Goal: Task Accomplishment & Management: Manage account settings

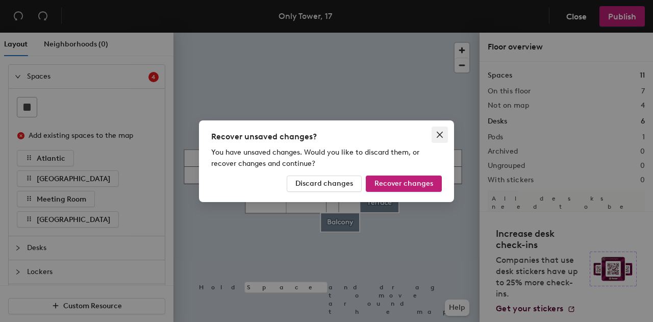
click at [440, 137] on icon "close" at bounding box center [440, 135] width 8 height 8
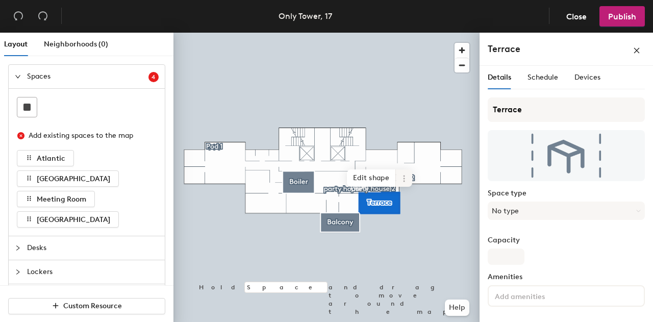
click at [403, 180] on icon at bounding box center [404, 179] width 8 height 8
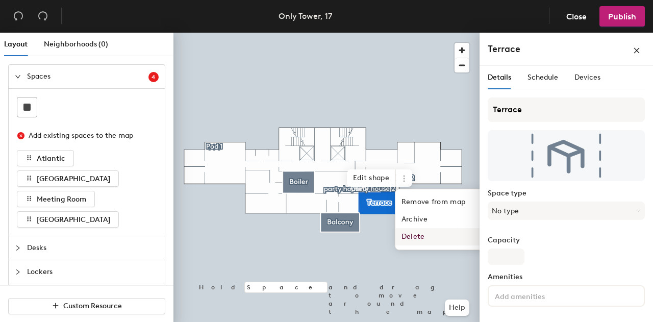
click at [409, 242] on span "Delete" at bounding box center [441, 236] width 91 height 17
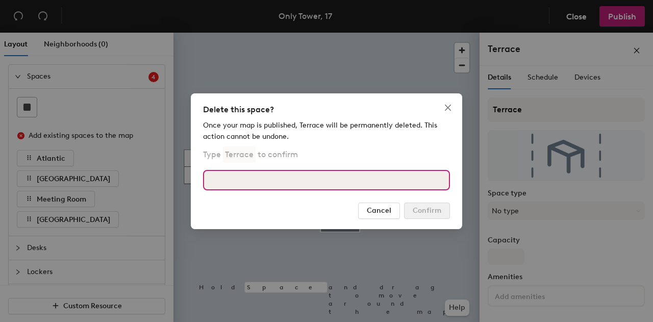
click at [328, 174] on input at bounding box center [326, 180] width 247 height 20
type input "Terrace"
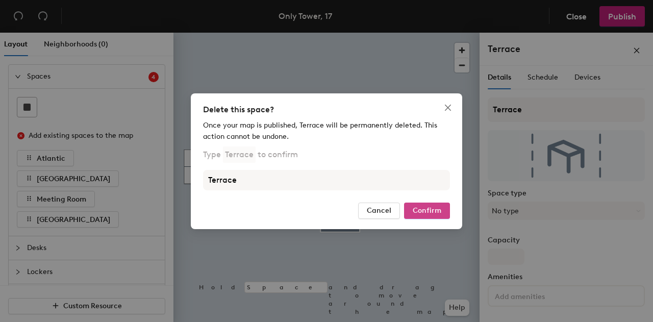
click at [433, 211] on span "Confirm" at bounding box center [427, 210] width 29 height 9
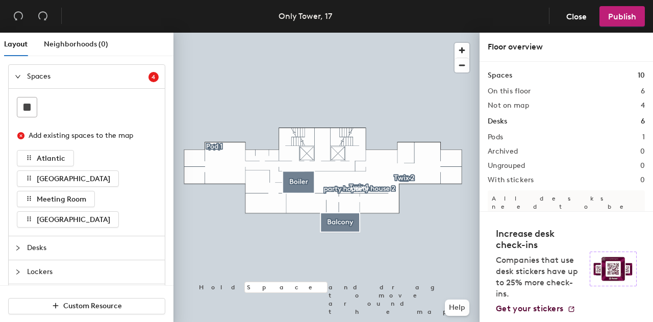
scroll to position [77, 0]
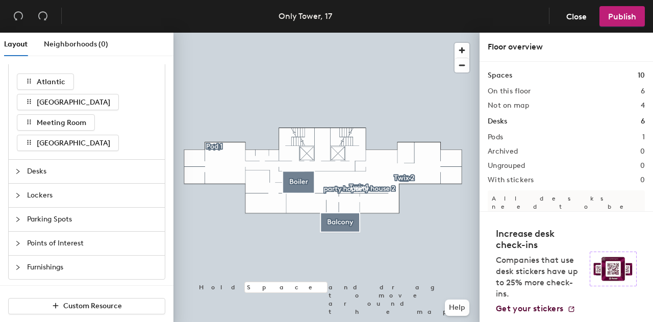
click at [50, 262] on span "Furnishings" at bounding box center [93, 267] width 132 height 23
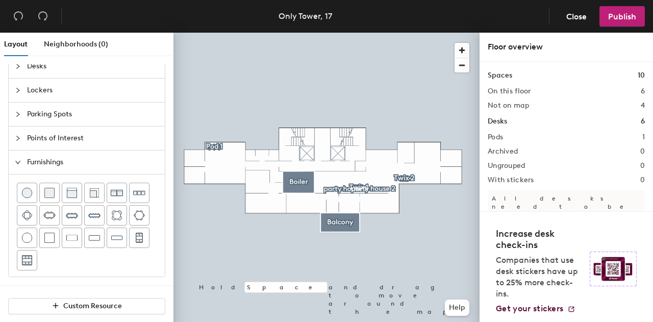
scroll to position [26, 0]
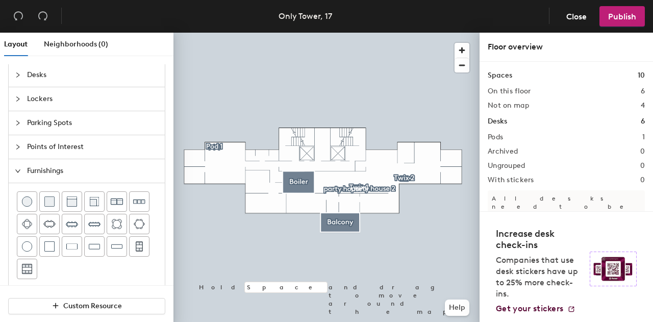
click at [72, 154] on span "Points of Interest" at bounding box center [93, 146] width 132 height 23
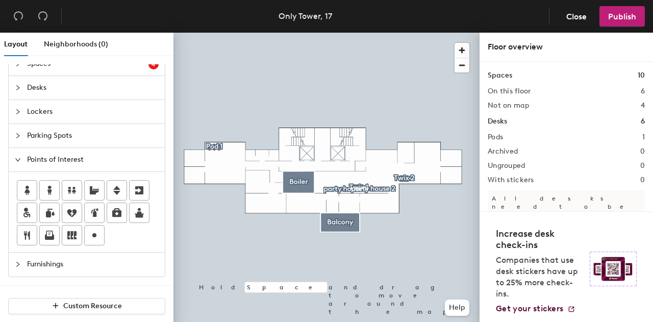
scroll to position [11, 0]
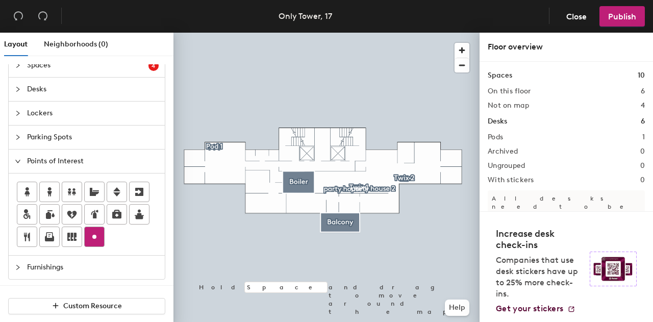
click at [85, 237] on div at bounding box center [94, 236] width 19 height 19
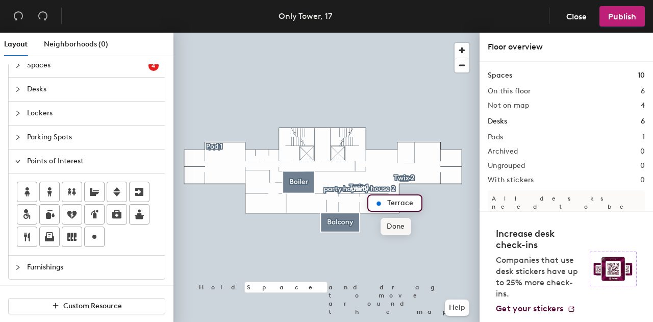
type input "Terrace"
click at [400, 230] on span "Done" at bounding box center [396, 226] width 30 height 17
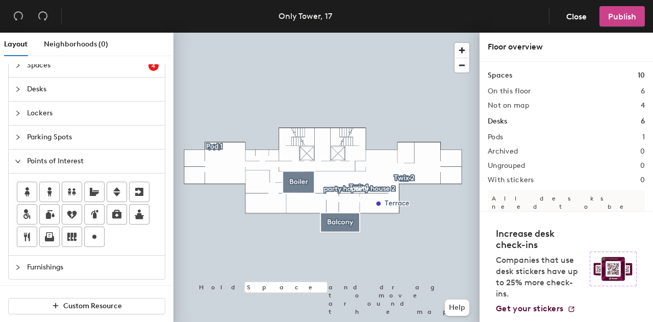
click at [620, 17] on span "Publish" at bounding box center [622, 17] width 28 height 10
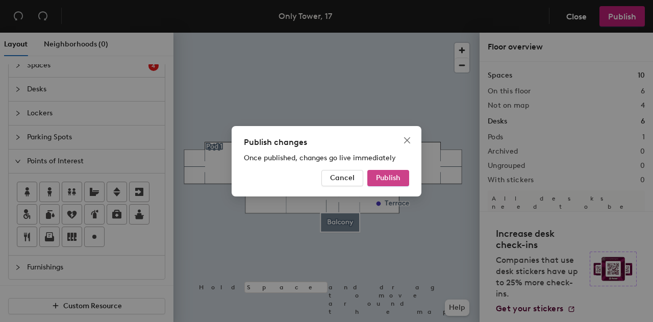
click at [396, 178] on span "Publish" at bounding box center [388, 178] width 25 height 9
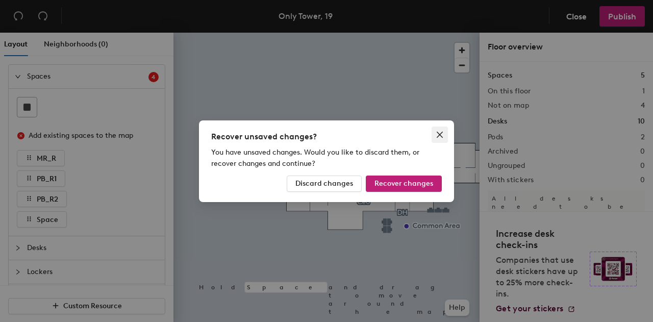
click at [441, 133] on icon "close" at bounding box center [440, 134] width 6 height 6
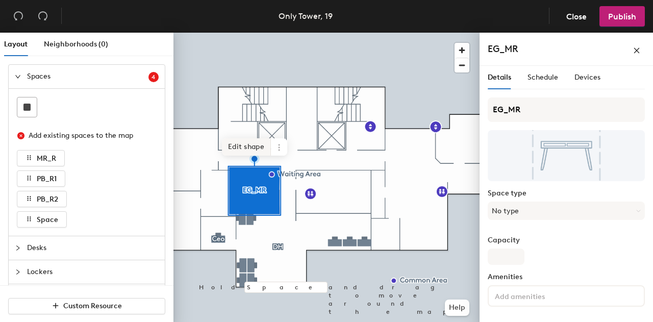
click at [253, 146] on span "Edit shape" at bounding box center [246, 146] width 49 height 17
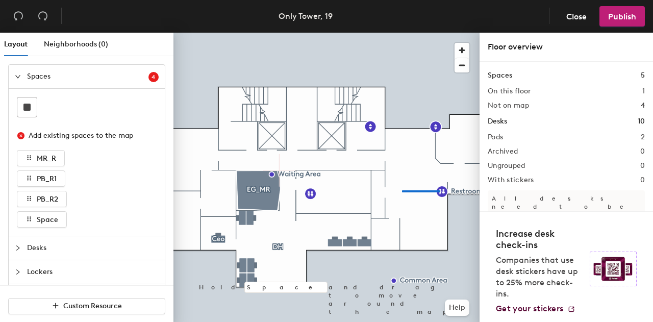
click at [421, 33] on div at bounding box center [327, 33] width 306 height 0
click at [442, 212] on span "Edit" at bounding box center [446, 214] width 27 height 17
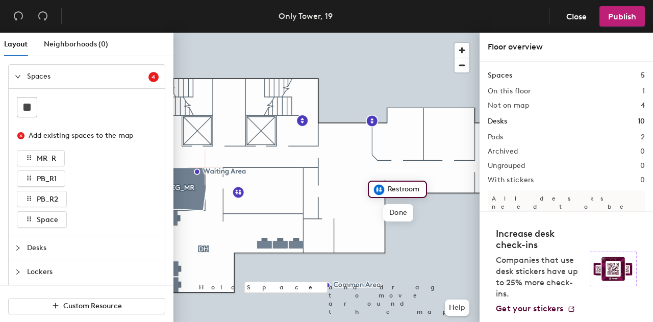
click at [424, 190] on div "Restroom" at bounding box center [397, 189] width 59 height 17
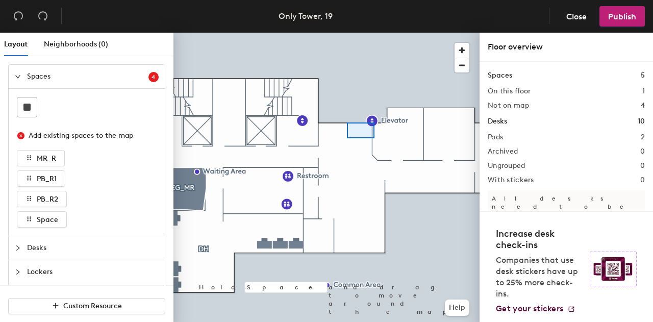
click at [356, 33] on div at bounding box center [327, 33] width 306 height 0
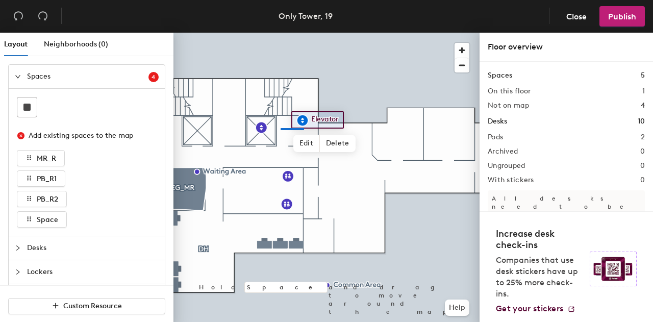
click at [282, 33] on div at bounding box center [327, 33] width 306 height 0
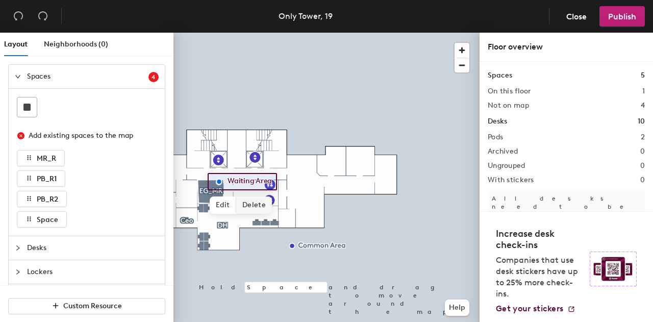
click at [248, 208] on span "Delete" at bounding box center [254, 205] width 36 height 17
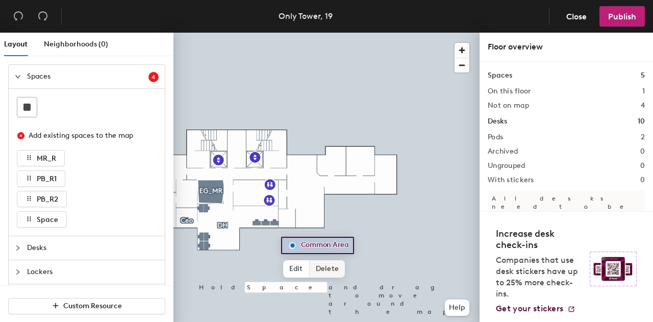
click at [326, 274] on span "Delete" at bounding box center [328, 268] width 36 height 17
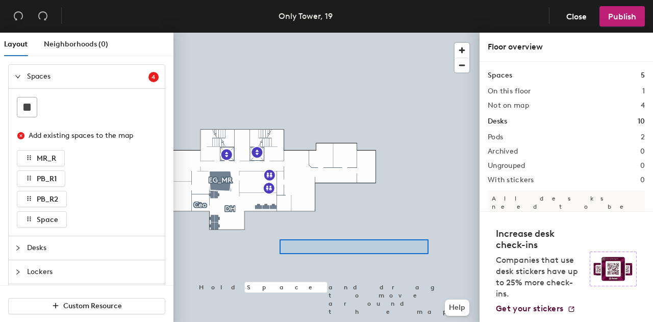
click at [424, 33] on div at bounding box center [327, 33] width 306 height 0
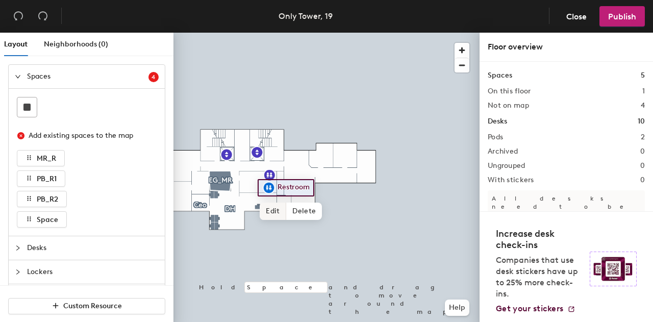
click at [270, 212] on span "Edit" at bounding box center [273, 211] width 27 height 17
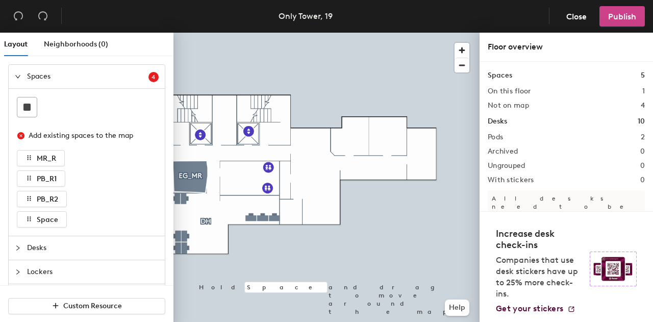
click at [624, 12] on span "Publish" at bounding box center [622, 17] width 28 height 10
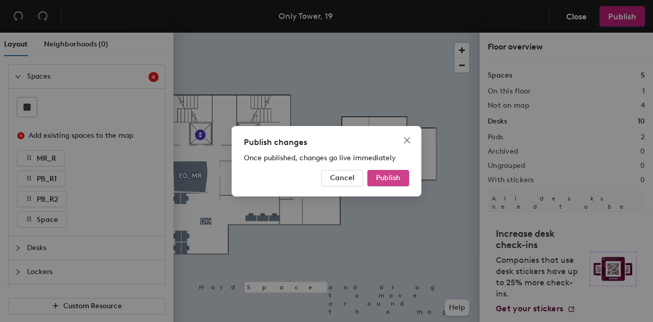
click at [395, 180] on span "Publish" at bounding box center [388, 178] width 25 height 9
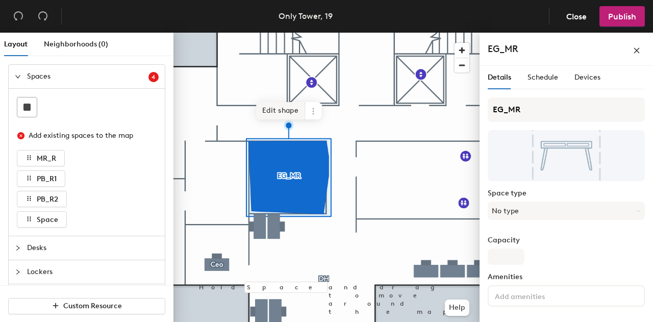
click at [292, 111] on span "Edit shape" at bounding box center [280, 110] width 49 height 17
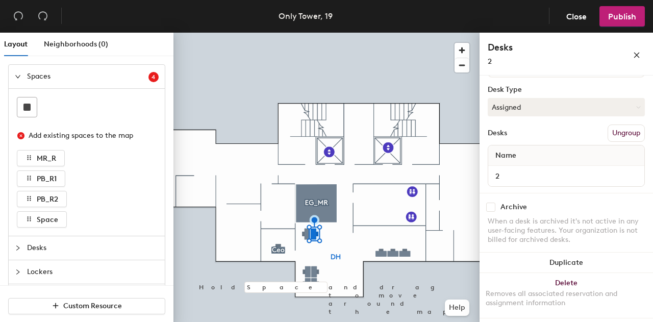
scroll to position [92, 0]
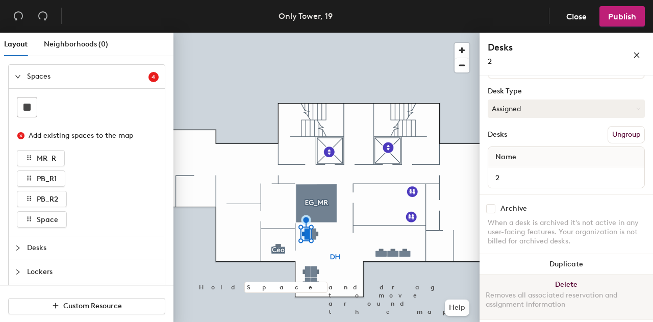
click at [552, 282] on button "Delete Removes all associated reservation and assignment information" at bounding box center [567, 297] width 174 height 45
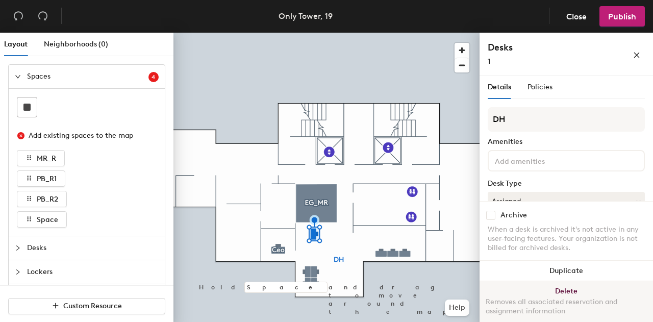
click at [548, 290] on button "Delete Removes all associated reservation and assignment information" at bounding box center [567, 303] width 174 height 45
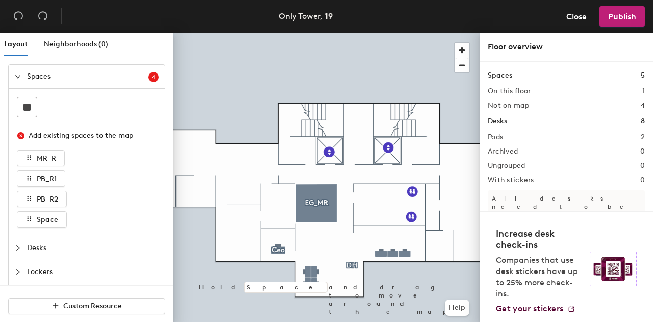
click at [310, 33] on div at bounding box center [327, 33] width 306 height 0
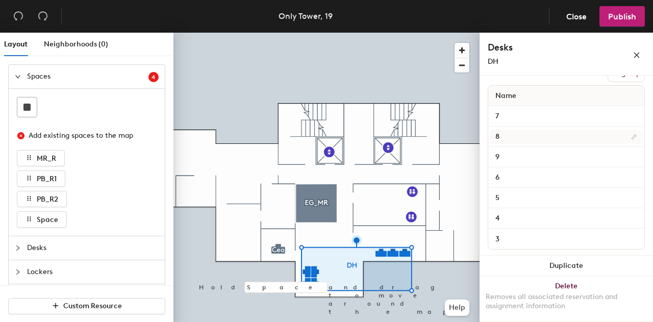
scroll to position [155, 0]
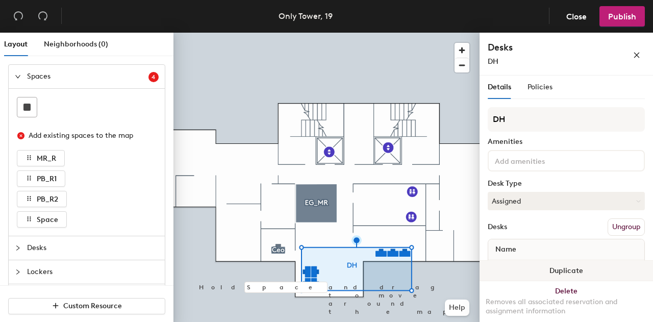
click at [568, 272] on button "Duplicate" at bounding box center [567, 271] width 174 height 20
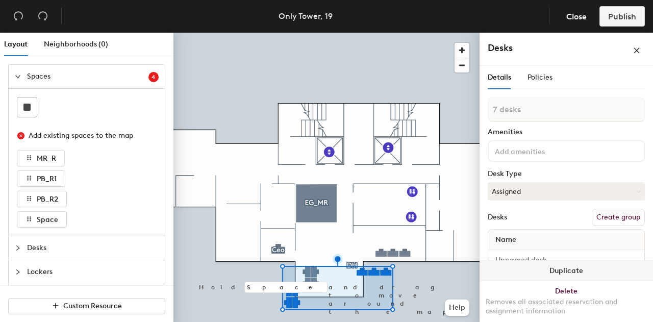
type input "1 desk"
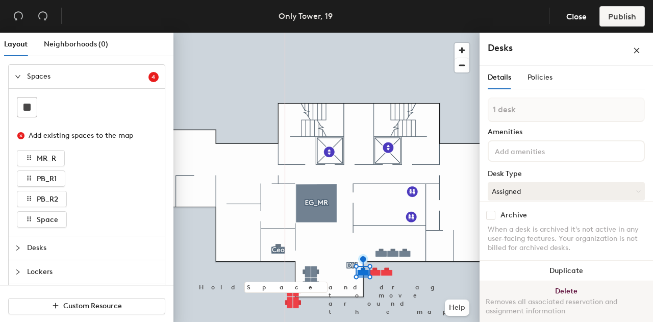
click at [549, 288] on button "Delete Removes all associated reservation and assignment information" at bounding box center [567, 303] width 174 height 45
click at [537, 290] on button "Delete Removes all associated reservation and assignment information" at bounding box center [567, 303] width 174 height 45
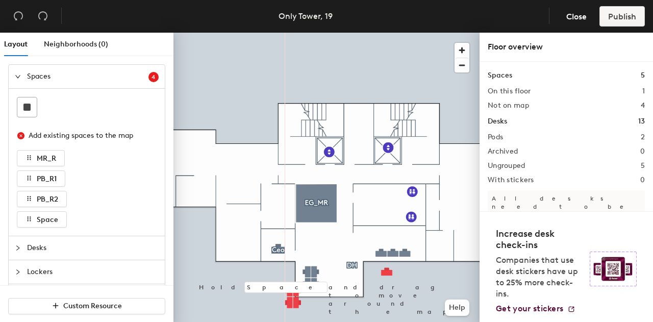
click at [385, 33] on div at bounding box center [327, 33] width 306 height 0
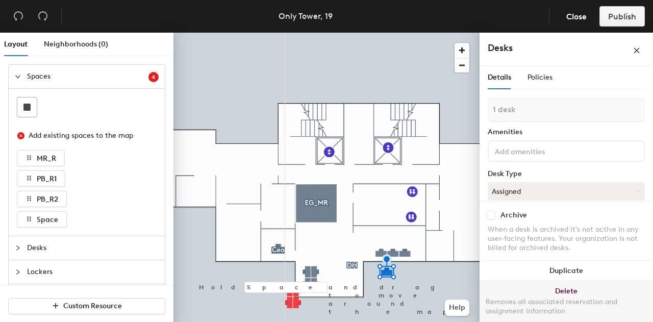
click at [564, 290] on button "Delete Removes all associated reservation and assignment information" at bounding box center [567, 303] width 174 height 45
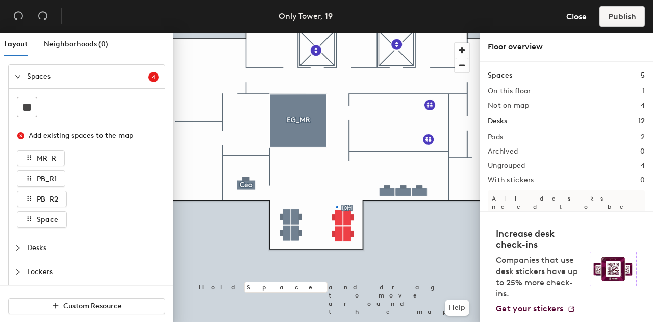
click at [336, 33] on div at bounding box center [327, 33] width 306 height 0
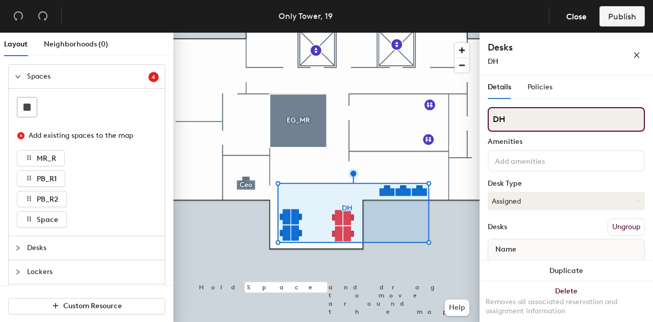
click at [515, 117] on input "DH" at bounding box center [566, 119] width 157 height 25
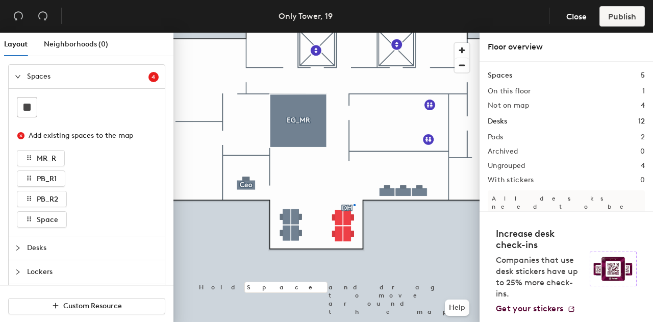
click at [354, 33] on div at bounding box center [327, 33] width 306 height 0
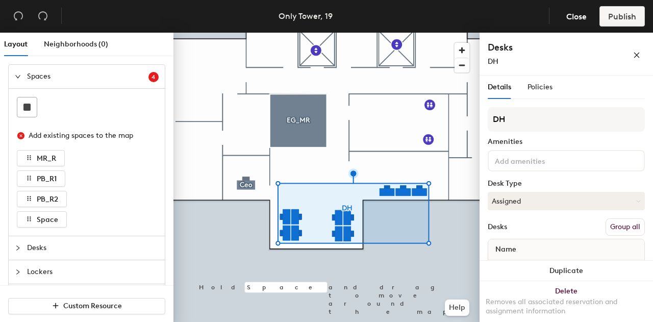
click at [380, 33] on div at bounding box center [327, 33] width 306 height 0
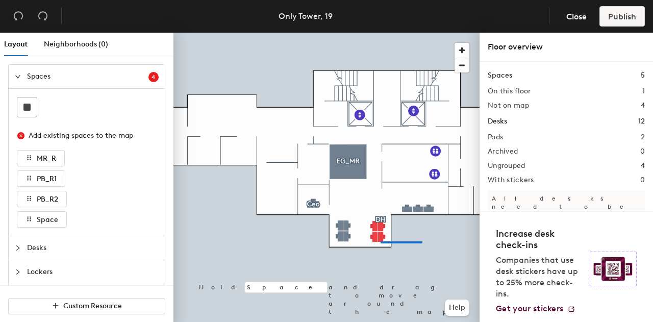
click at [381, 33] on div at bounding box center [327, 33] width 306 height 0
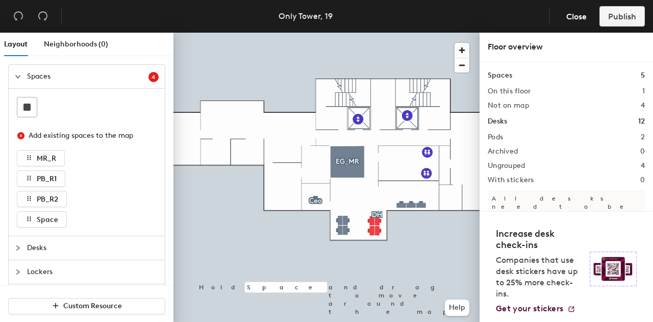
click at [375, 33] on div at bounding box center [327, 33] width 306 height 0
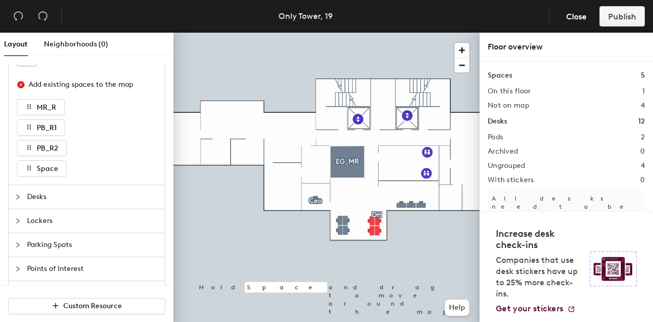
scroll to position [77, 0]
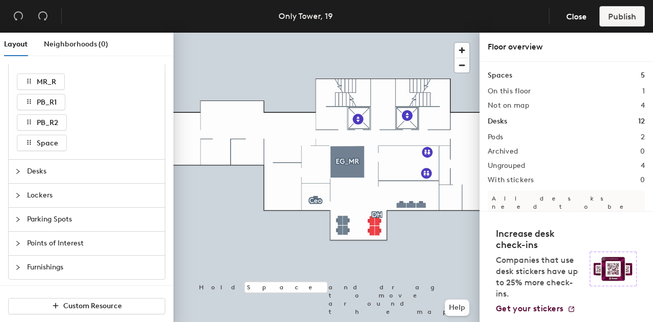
click at [55, 243] on span "Points of Interest" at bounding box center [93, 243] width 132 height 23
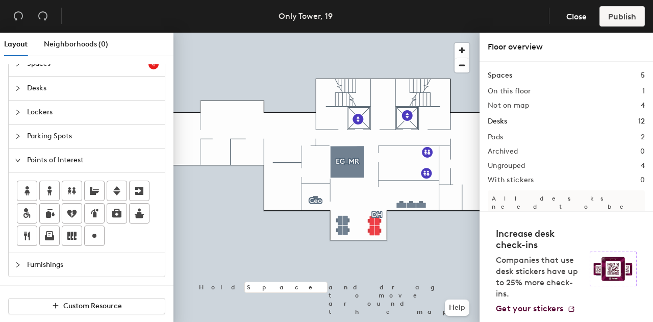
scroll to position [11, 0]
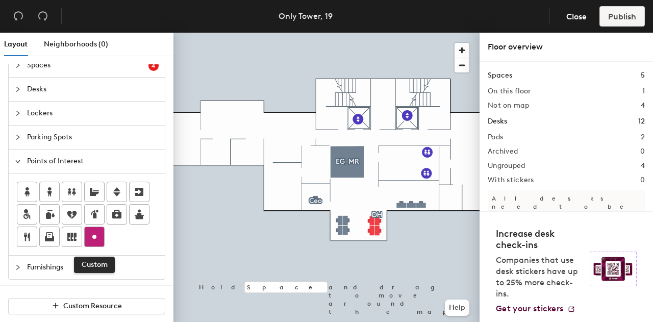
click at [92, 235] on circle at bounding box center [94, 237] width 4 height 4
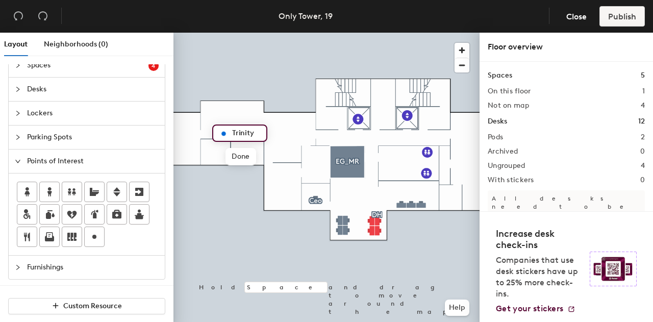
type input "Trinity"
click at [221, 33] on div at bounding box center [327, 33] width 306 height 0
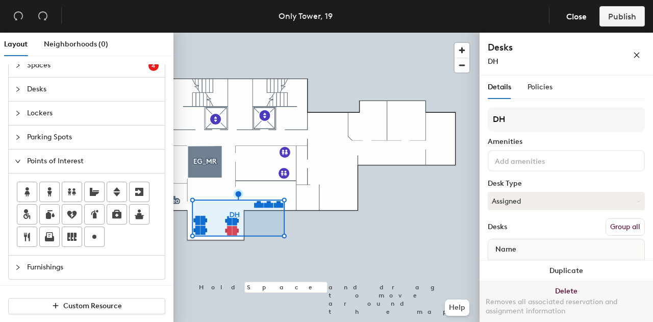
click at [562, 293] on button "Delete Removes all associated reservation and assignment information" at bounding box center [567, 303] width 174 height 45
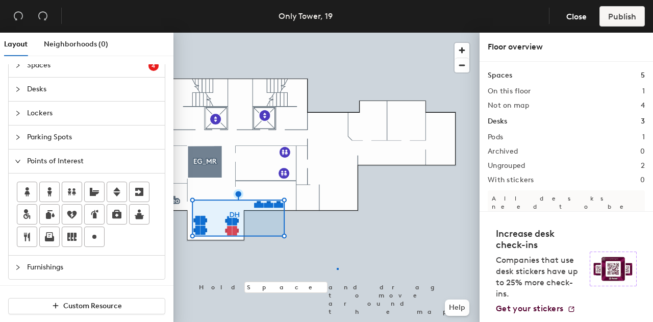
click at [337, 33] on div at bounding box center [327, 33] width 306 height 0
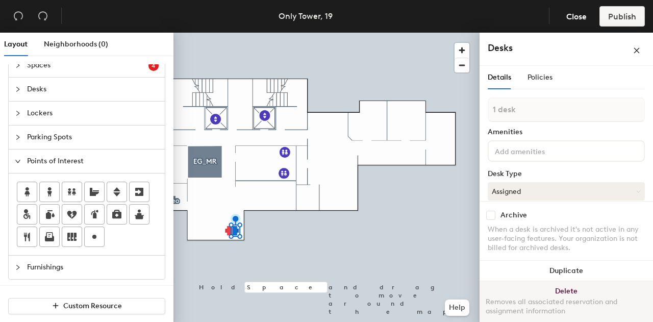
click at [545, 288] on button "Delete Removes all associated reservation and assignment information" at bounding box center [567, 303] width 174 height 45
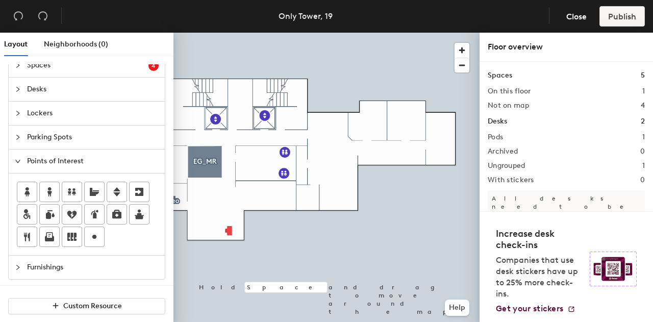
click at [228, 33] on div at bounding box center [327, 33] width 306 height 0
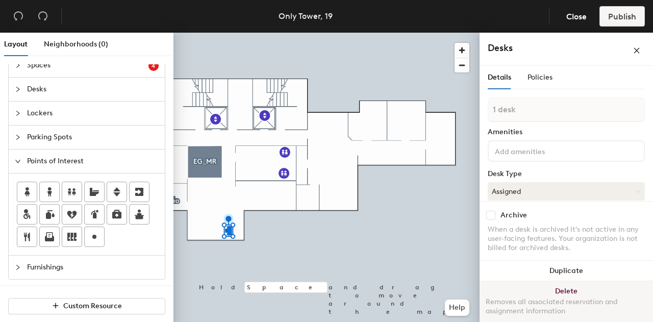
click at [547, 298] on div "Removes all associated reservation and assignment information" at bounding box center [566, 307] width 161 height 18
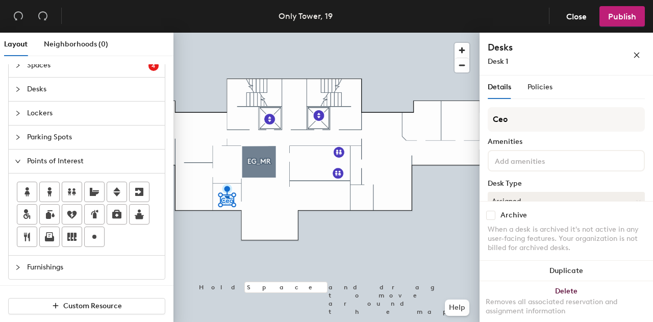
scroll to position [92, 0]
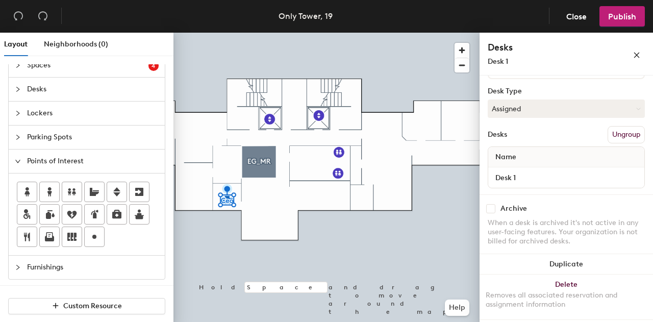
click at [386, 33] on div at bounding box center [327, 33] width 306 height 0
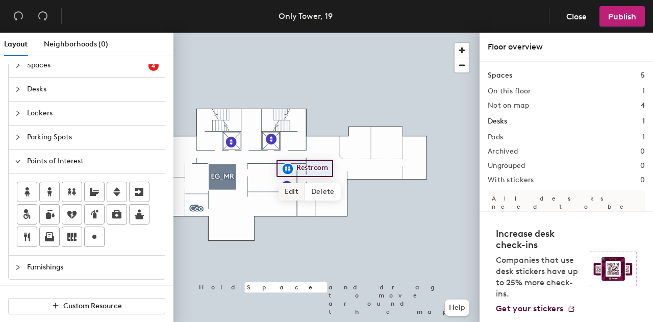
click at [297, 192] on span "Edit" at bounding box center [292, 191] width 27 height 17
click at [332, 176] on div "Restroom" at bounding box center [306, 168] width 59 height 17
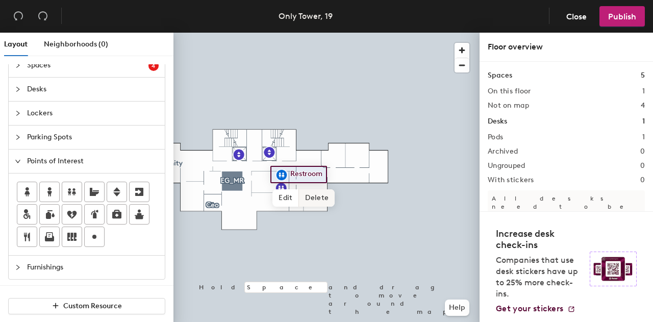
click at [317, 200] on span "Delete" at bounding box center [317, 197] width 36 height 17
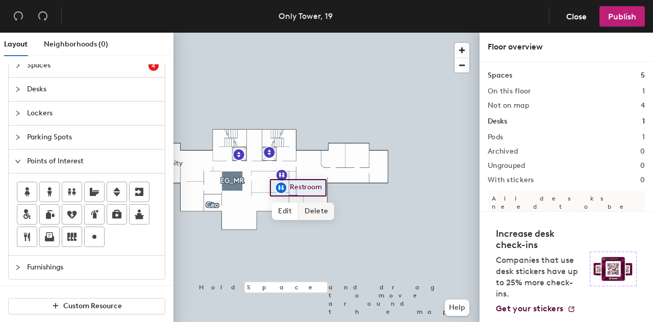
click at [314, 208] on span "Delete" at bounding box center [317, 211] width 36 height 17
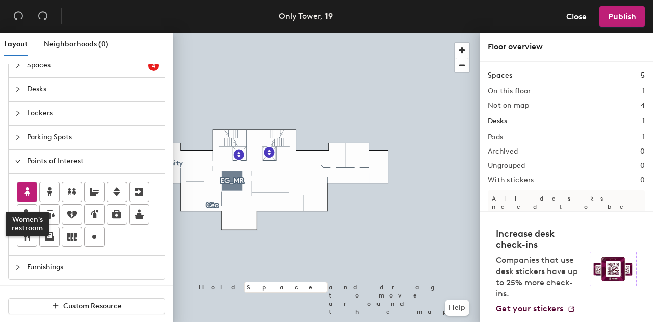
click at [26, 190] on icon at bounding box center [27, 191] width 5 height 9
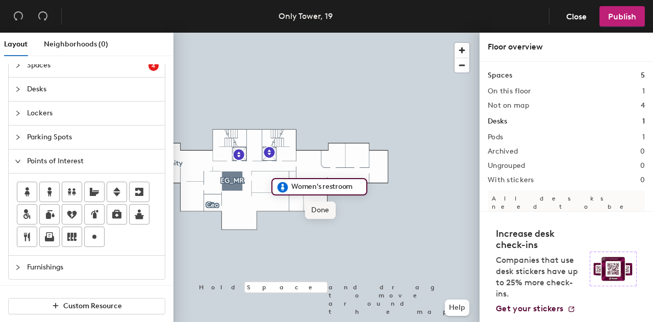
click at [317, 212] on span "Done" at bounding box center [320, 210] width 30 height 17
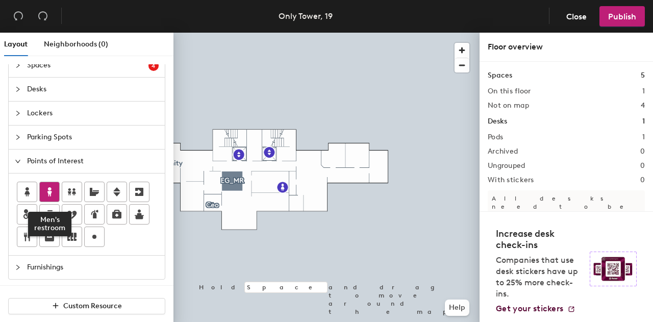
click at [46, 191] on icon at bounding box center [49, 192] width 12 height 12
click at [283, 33] on div at bounding box center [327, 33] width 306 height 0
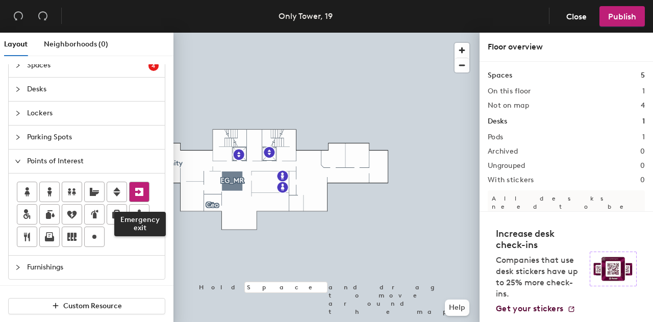
click at [137, 190] on icon at bounding box center [139, 192] width 12 height 12
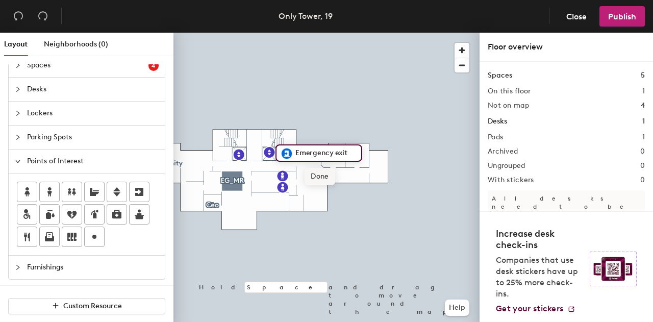
click at [323, 174] on span "Done" at bounding box center [320, 176] width 30 height 17
click at [314, 178] on span "Delete" at bounding box center [322, 176] width 36 height 17
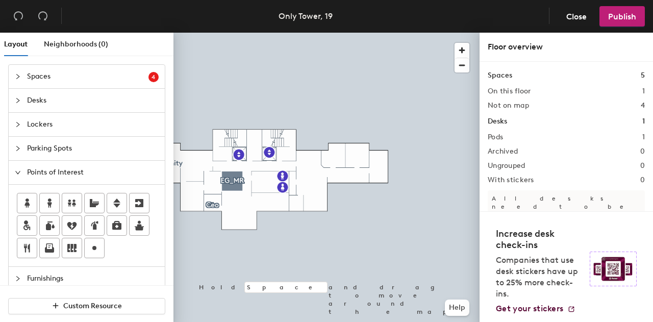
click at [0, 164] on div "Spaces 4 Add existing spaces to the map MR_R PB_R1 PB_R2 Space Desks Lockers Pa…" at bounding box center [87, 177] width 174 height 243
click at [0, 148] on div "Spaces 4 Add existing spaces to the map MR_R PB_R1 PB_R2 Space Desks Lockers Pa…" at bounding box center [87, 177] width 174 height 243
click at [39, 74] on span "Spaces" at bounding box center [87, 76] width 121 height 23
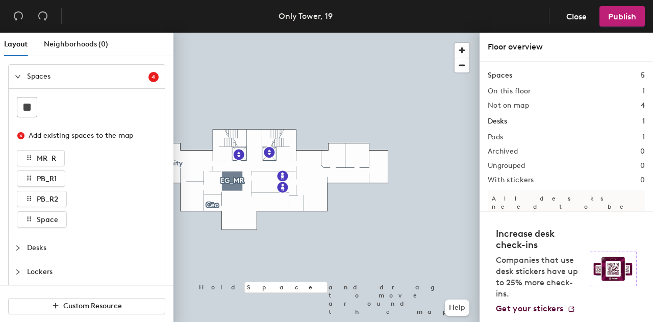
click at [78, 182] on div "Add existing spaces to the map MR_R PB_R1 PB_R2 Space" at bounding box center [87, 177] width 140 height 102
click at [0, 171] on div "Spaces 4 Add existing spaces to the map MR_R PB_R1 PB_R2 Space Desks Lockers Pa…" at bounding box center [87, 210] width 174 height 308
click at [0, 187] on div "Spaces 4 Add existing spaces to the map MR_R PB_R1 PB_R2 Space Desks Lockers Pa…" at bounding box center [87, 210] width 174 height 308
click at [0, 216] on div "Spaces 4 Add existing spaces to the map MR_R PB_R1 PB_R2 Space Desks Lockers Pa…" at bounding box center [87, 210] width 174 height 308
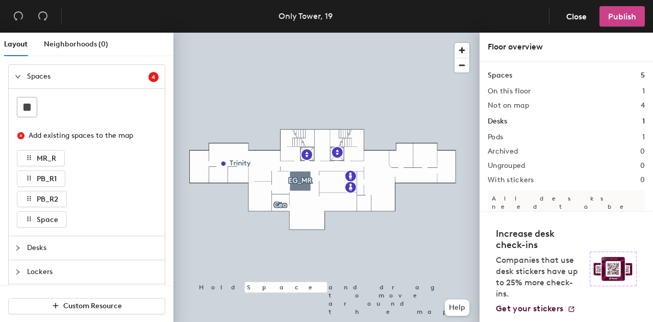
click at [623, 13] on span "Publish" at bounding box center [622, 17] width 28 height 10
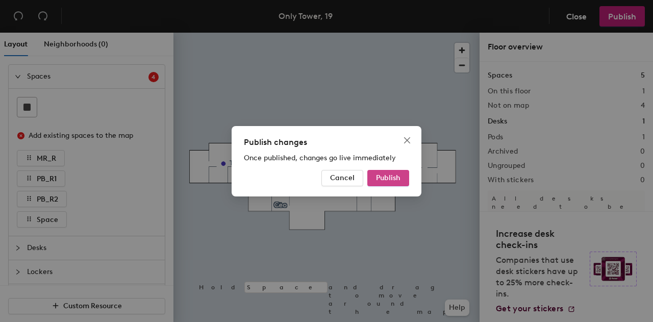
click at [394, 183] on button "Publish" at bounding box center [389, 178] width 42 height 16
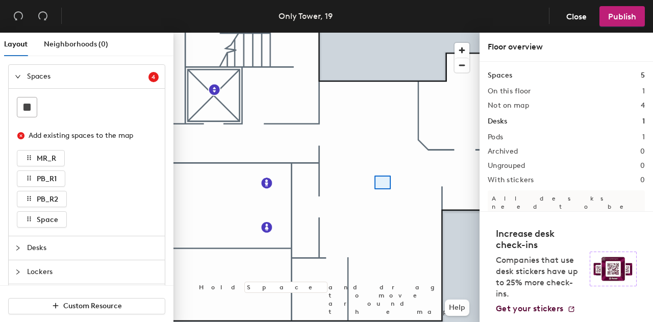
click at [379, 33] on div at bounding box center [327, 33] width 306 height 0
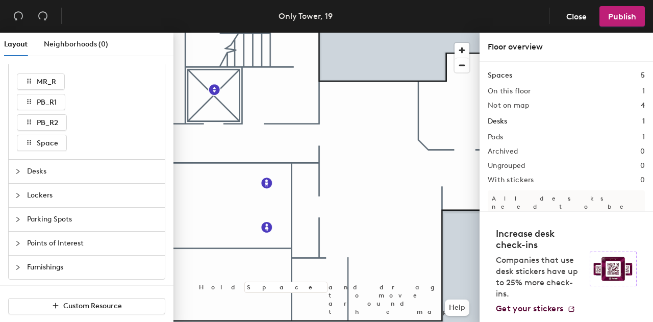
click at [64, 175] on span "Desks" at bounding box center [93, 171] width 132 height 23
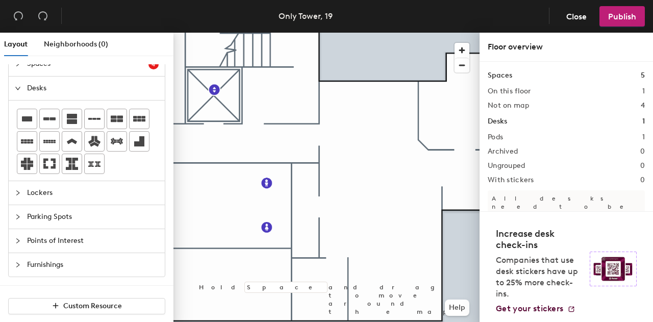
scroll to position [11, 0]
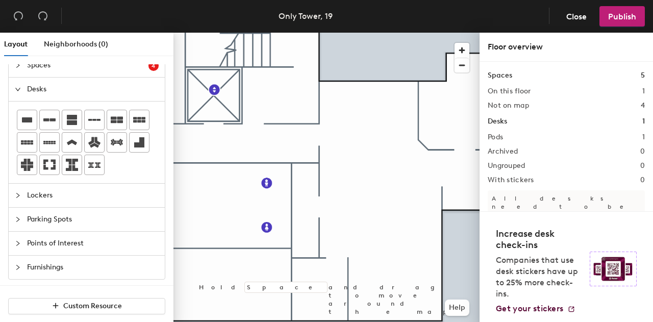
click at [52, 265] on span "Furnishings" at bounding box center [93, 267] width 132 height 23
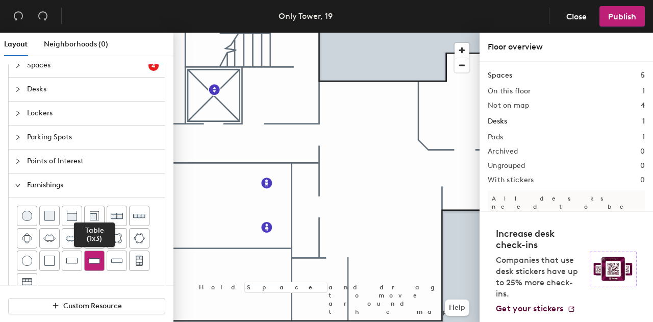
click at [92, 258] on img at bounding box center [94, 261] width 11 height 10
click at [393, 33] on div at bounding box center [327, 33] width 306 height 0
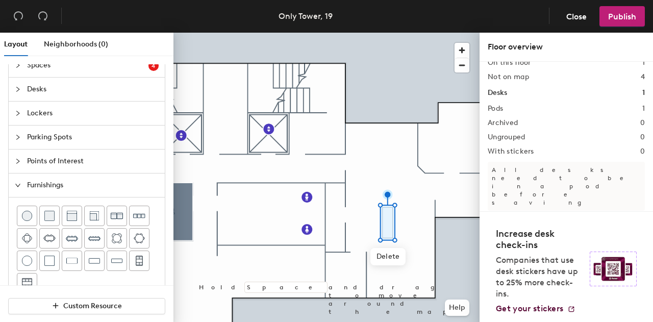
scroll to position [0, 0]
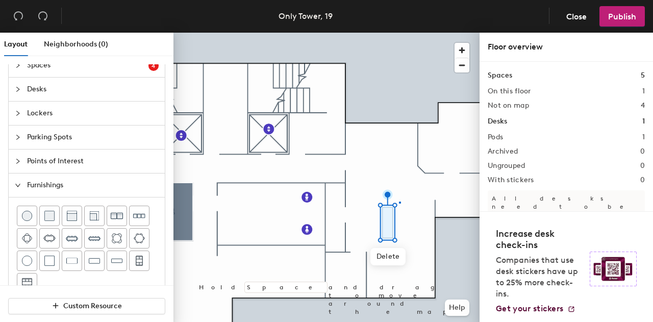
click at [399, 33] on div at bounding box center [327, 33] width 306 height 0
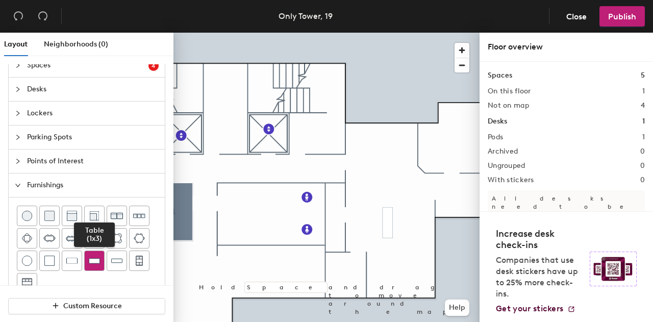
click at [91, 259] on img at bounding box center [94, 261] width 11 height 10
click at [89, 262] on img at bounding box center [94, 261] width 11 height 10
click at [92, 258] on img at bounding box center [94, 261] width 11 height 10
click at [95, 260] on img at bounding box center [94, 261] width 11 height 10
click at [89, 261] on img at bounding box center [94, 261] width 11 height 10
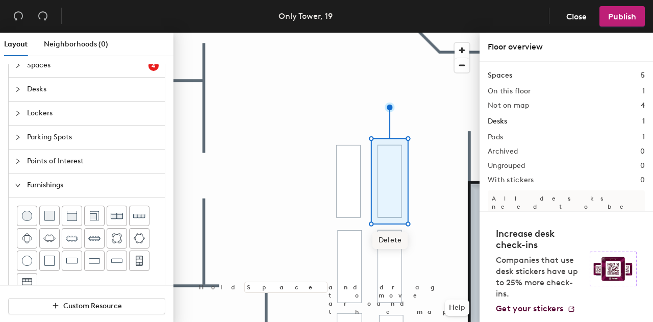
click at [385, 33] on div at bounding box center [327, 33] width 306 height 0
click at [433, 33] on div at bounding box center [327, 33] width 306 height 0
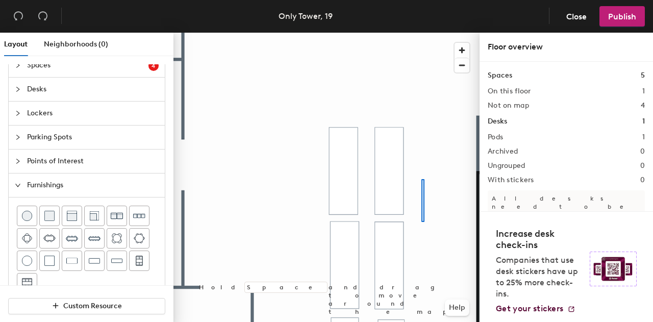
click at [426, 33] on div at bounding box center [327, 33] width 306 height 0
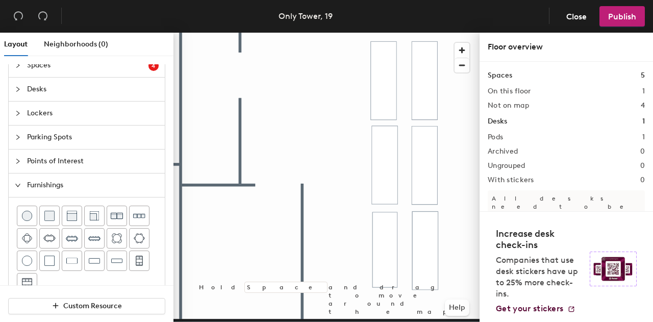
click at [394, 33] on div at bounding box center [327, 33] width 306 height 0
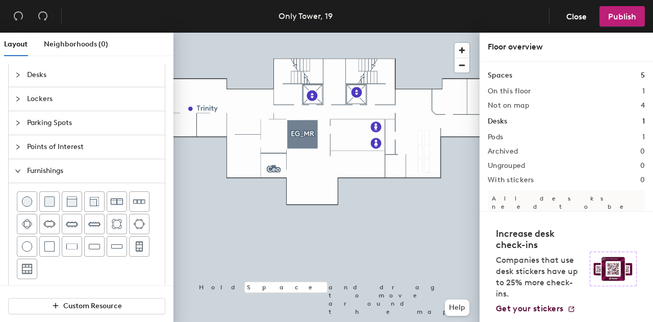
scroll to position [33, 0]
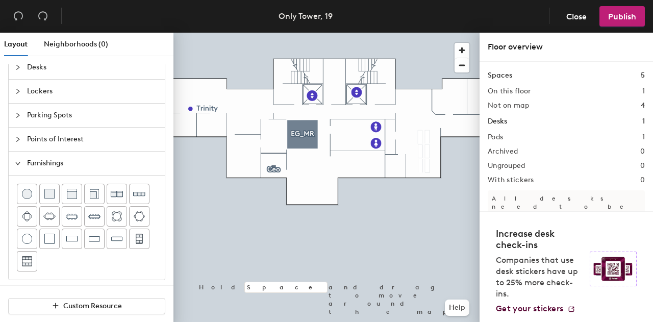
click at [50, 168] on span "Furnishings" at bounding box center [93, 163] width 132 height 23
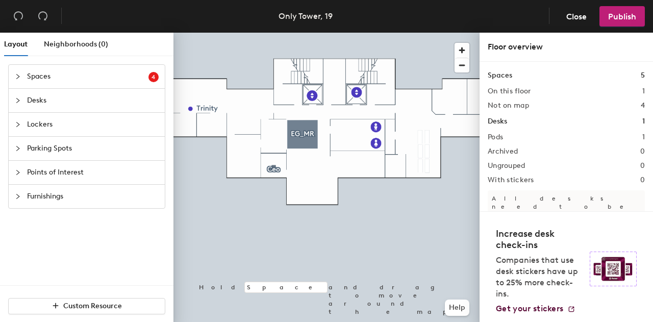
click at [44, 172] on span "Points of Interest" at bounding box center [93, 172] width 132 height 23
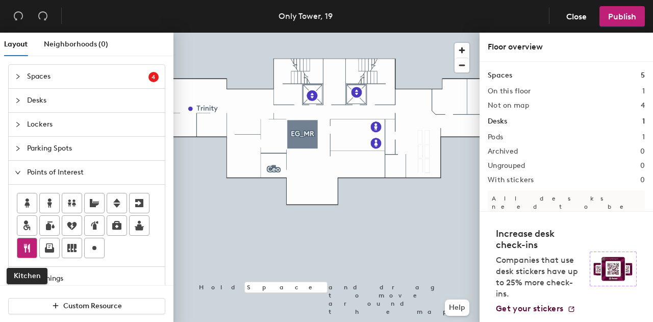
click at [27, 244] on icon at bounding box center [27, 248] width 12 height 12
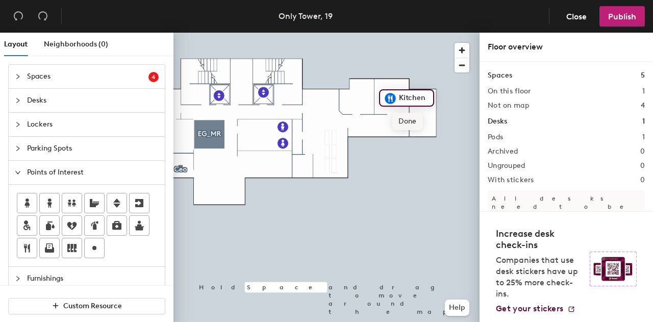
click at [402, 119] on span "Done" at bounding box center [408, 121] width 30 height 17
click at [25, 247] on icon at bounding box center [27, 248] width 6 height 9
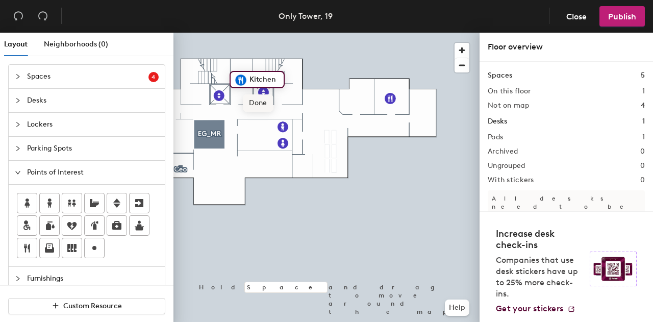
click at [257, 106] on span "Done" at bounding box center [258, 102] width 30 height 17
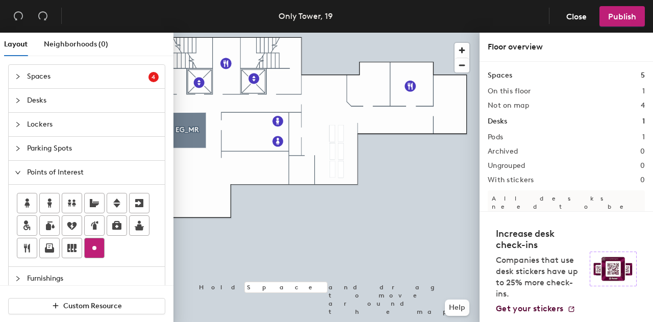
click at [91, 245] on icon at bounding box center [94, 248] width 12 height 12
type input "Reception"
click at [47, 76] on span "Spaces" at bounding box center [87, 76] width 121 height 23
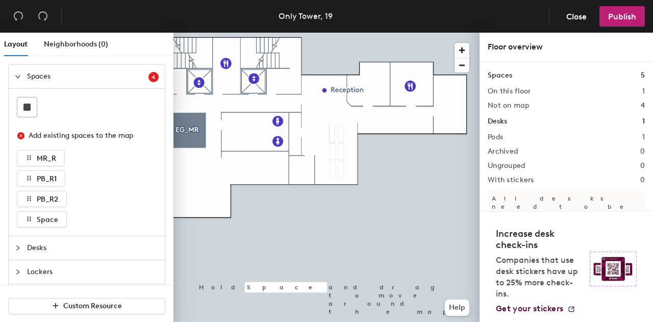
click at [35, 80] on span "Spaces" at bounding box center [87, 76] width 121 height 23
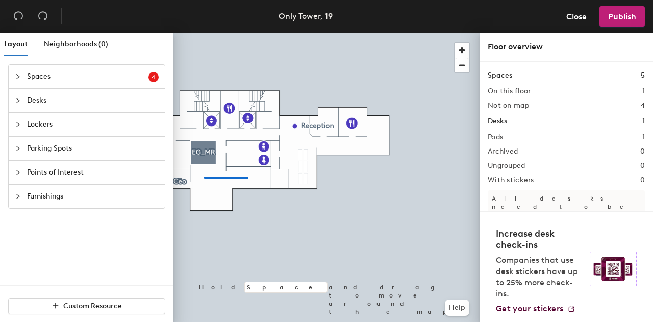
click at [225, 33] on div at bounding box center [327, 33] width 306 height 0
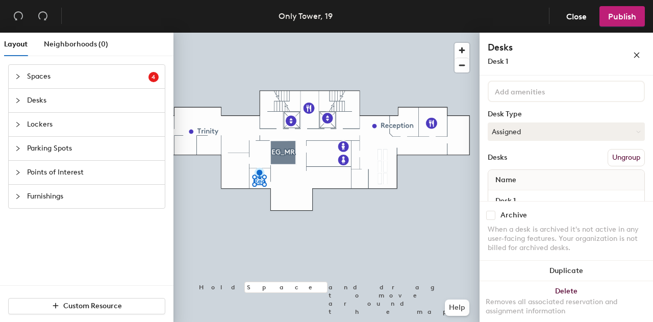
scroll to position [92, 0]
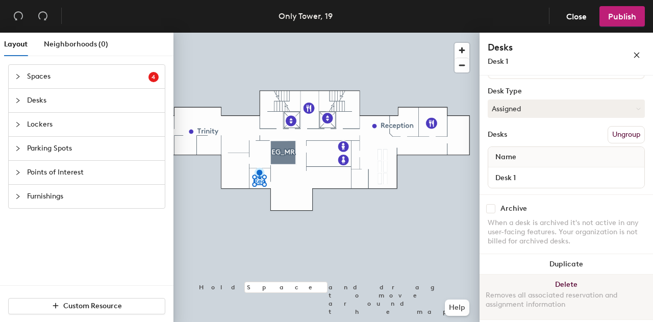
click at [557, 284] on button "Delete Removes all associated reservation and assignment information" at bounding box center [567, 297] width 174 height 45
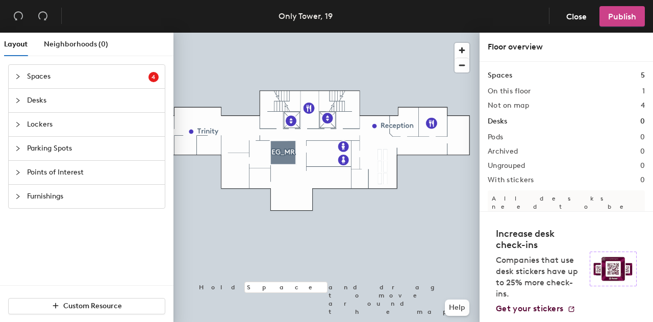
click at [622, 19] on span "Publish" at bounding box center [622, 17] width 28 height 10
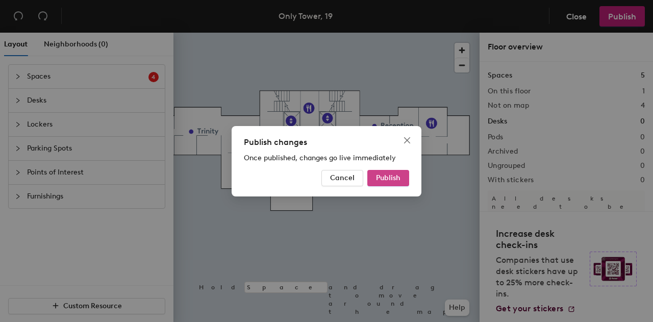
click at [395, 177] on span "Publish" at bounding box center [388, 178] width 25 height 9
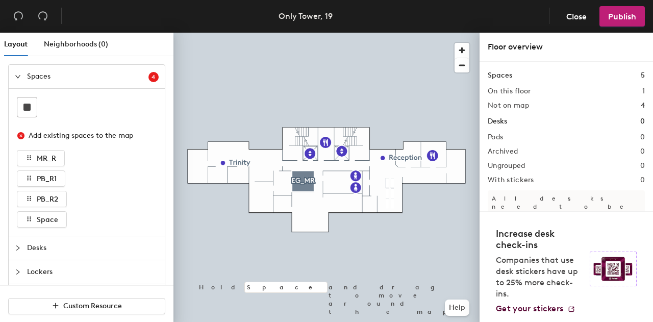
click at [0, 152] on div "Spaces 4 Add existing spaces to the map MR_R PB_R1 PB_R2 Space Desks Lockers Pa…" at bounding box center [87, 210] width 174 height 308
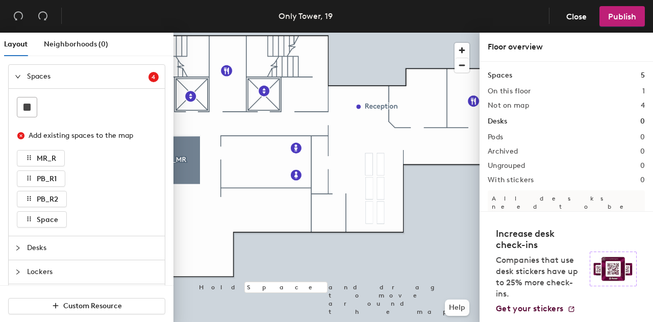
click at [0, 252] on div "Spaces 4 Add existing spaces to the map MR_R PB_R1 PB_R2 Space Desks Lockers Pa…" at bounding box center [87, 210] width 174 height 308
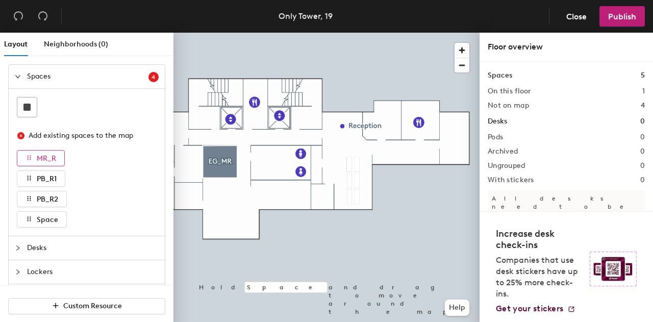
click at [33, 157] on button "MR_R" at bounding box center [41, 158] width 48 height 16
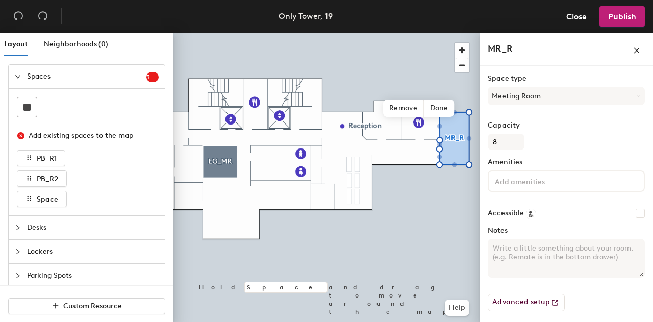
scroll to position [115, 0]
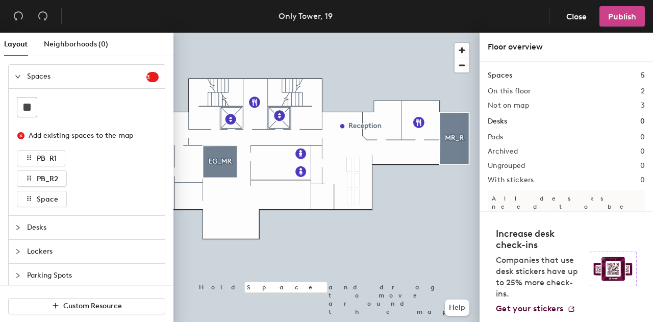
click at [616, 17] on span "Publish" at bounding box center [622, 17] width 28 height 10
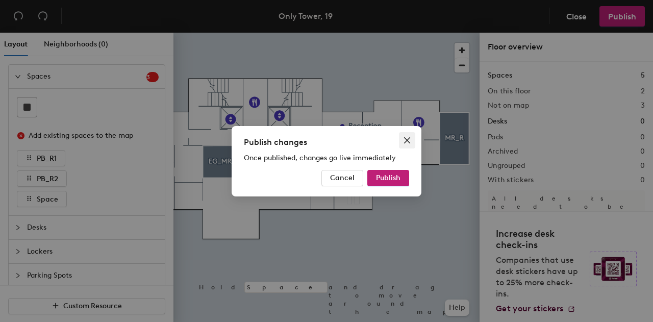
click at [408, 139] on icon "close" at bounding box center [407, 140] width 6 height 6
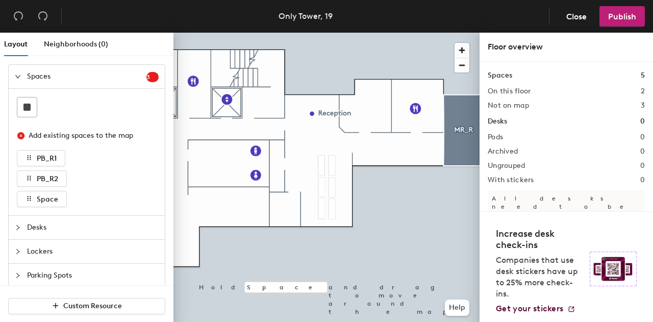
click at [34, 228] on span "Desks" at bounding box center [93, 227] width 132 height 23
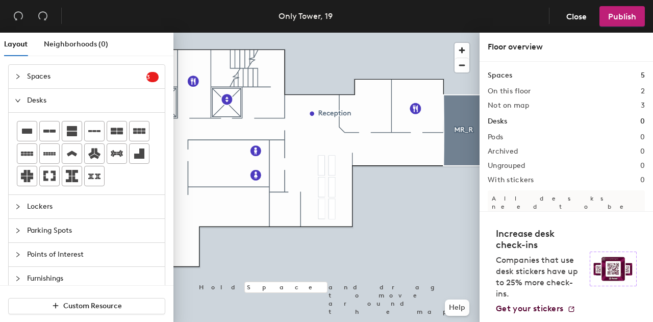
click at [25, 251] on div at bounding box center [21, 254] width 12 height 11
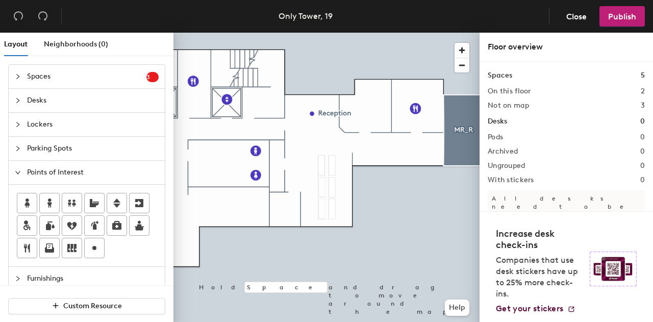
click at [21, 168] on div at bounding box center [21, 172] width 12 height 11
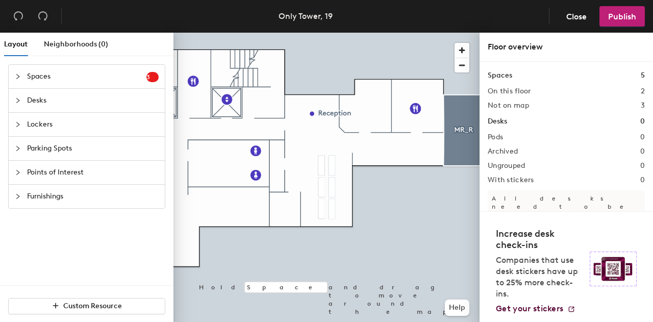
click at [54, 80] on span "Spaces" at bounding box center [86, 76] width 119 height 23
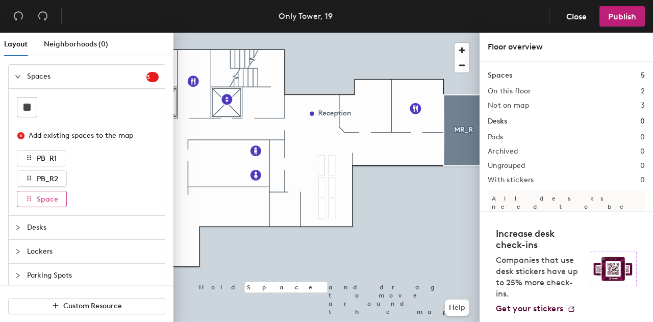
click at [44, 200] on span "Space" at bounding box center [47, 199] width 21 height 9
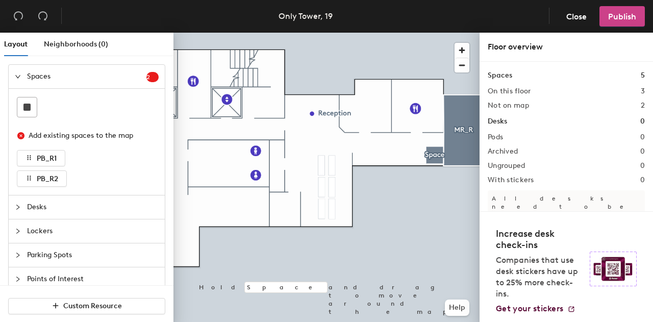
click at [623, 19] on span "Publish" at bounding box center [622, 17] width 28 height 10
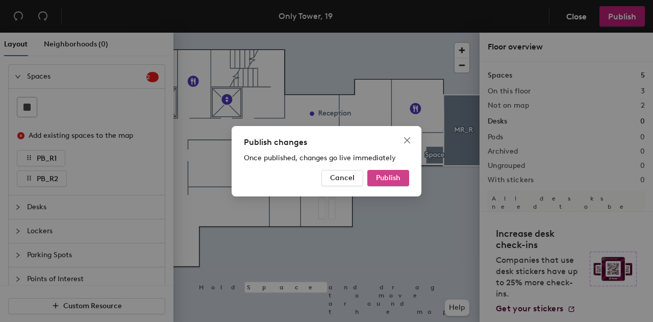
click at [383, 178] on span "Publish" at bounding box center [388, 178] width 25 height 9
